Goal: Contribute content: Contribute content

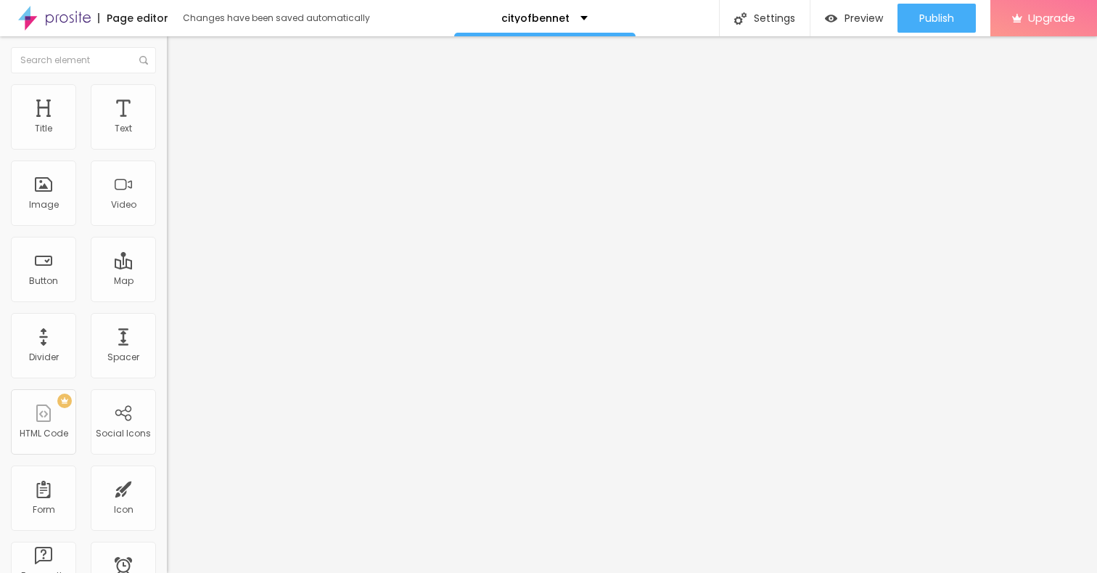
click at [167, 125] on span "Add image" at bounding box center [197, 118] width 60 height 12
click at [167, 92] on img at bounding box center [173, 90] width 13 height 13
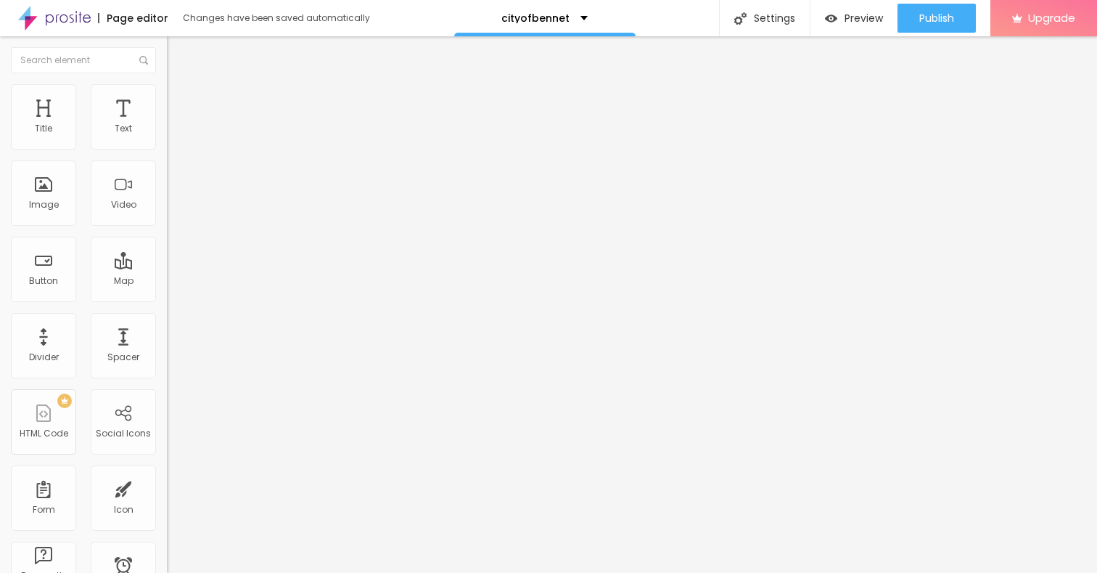
type input "95"
type input "90"
type input "80"
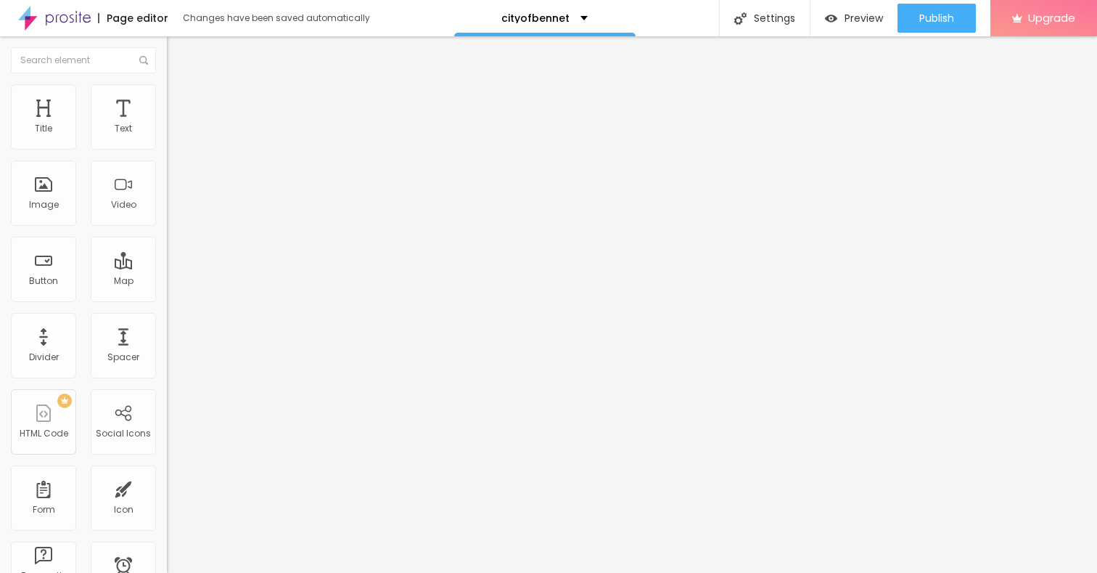
type input "80"
type input "70"
type input "65"
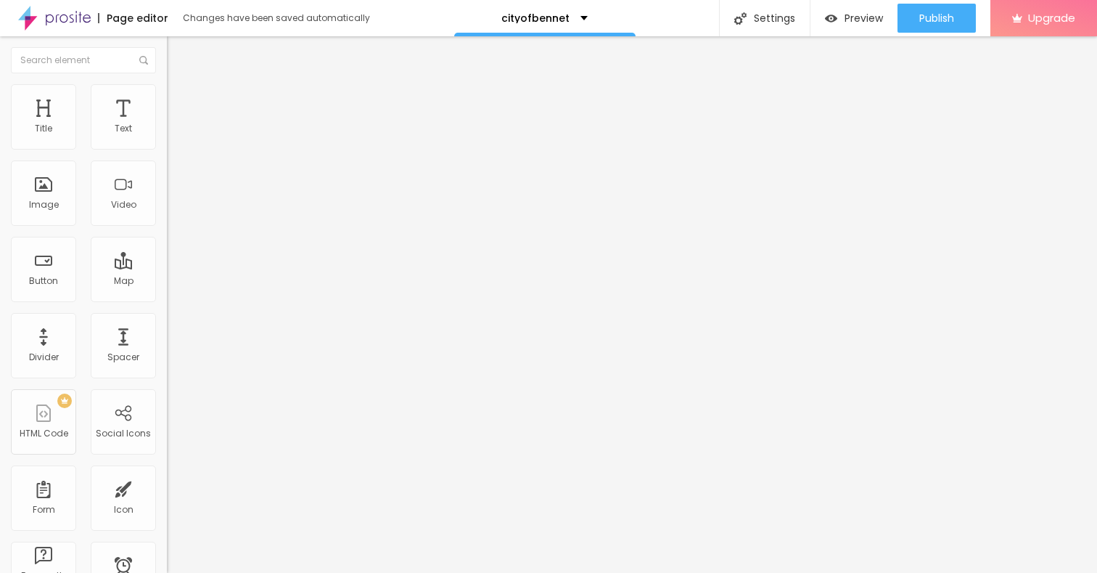
type input "55"
type input "45"
type input "40"
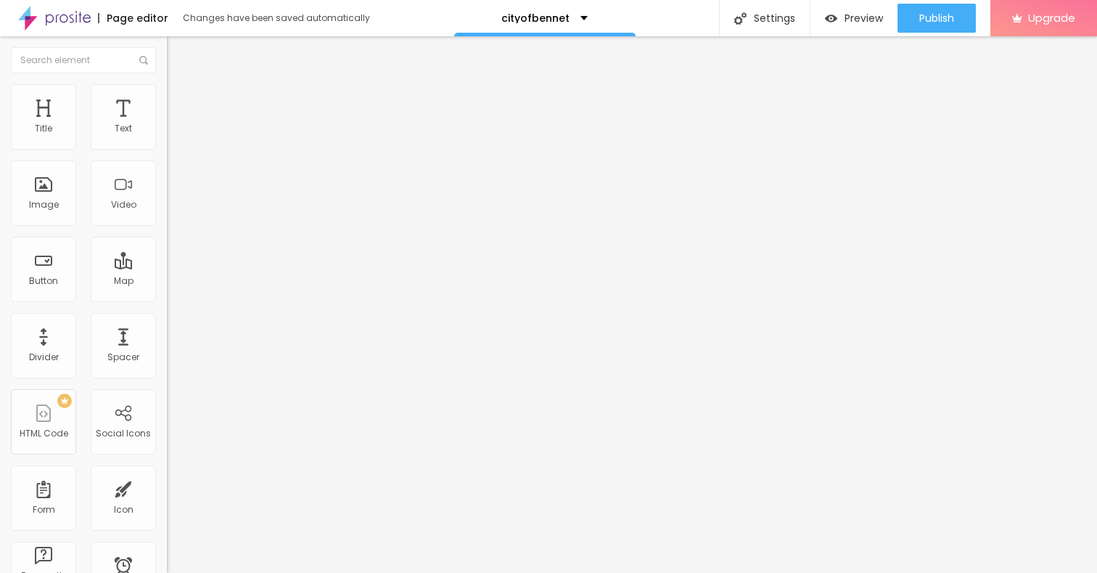
type input "40"
type input "30"
type input "25"
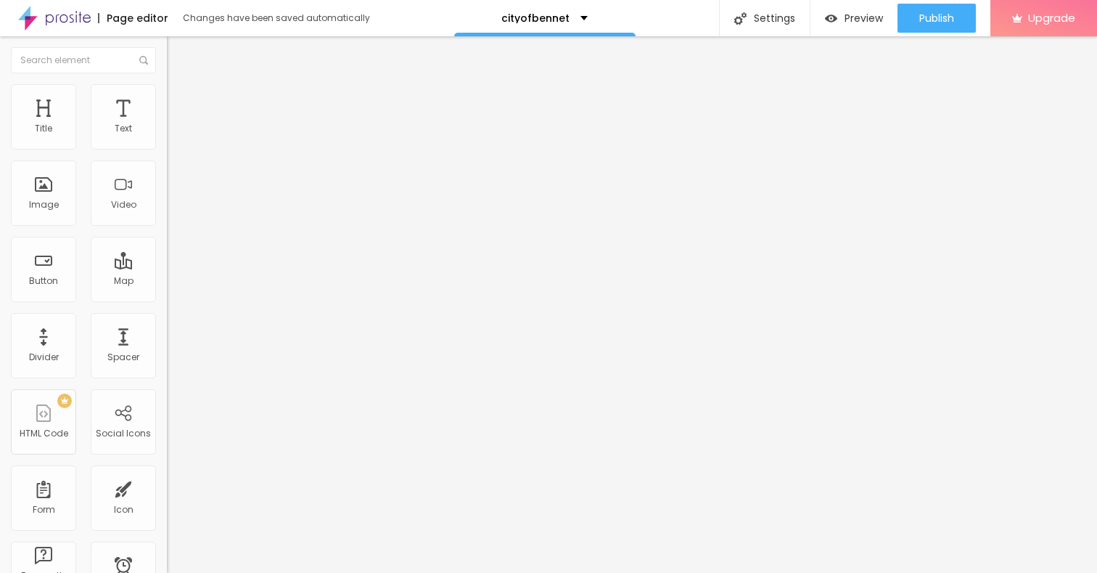
type input "20"
type input "15"
type input "10"
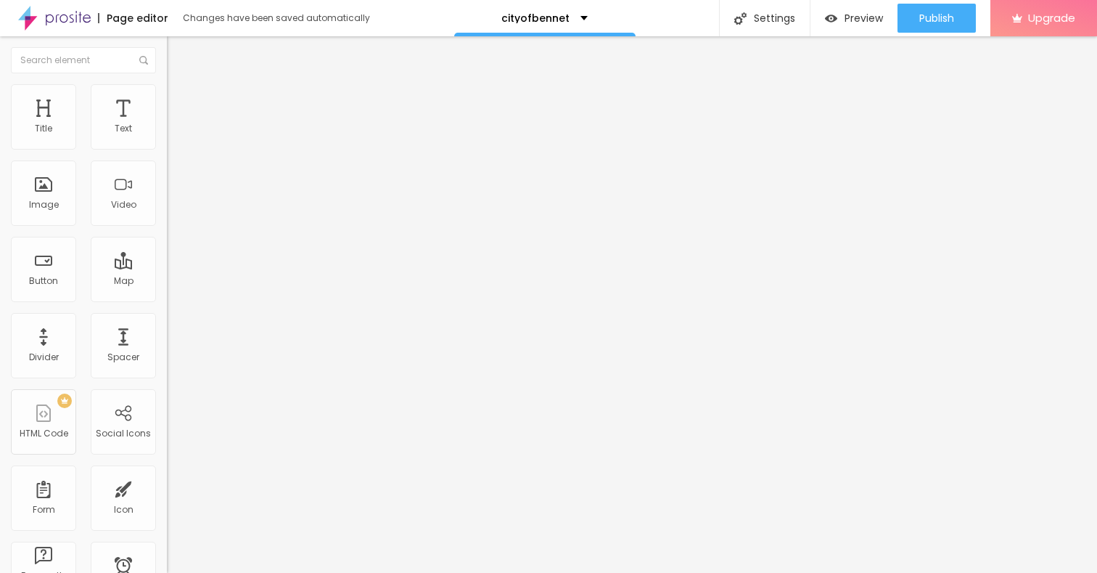
drag, startPoint x: 152, startPoint y: 153, endPoint x: 1, endPoint y: 151, distance: 150.3
type input "10"
click at [167, 149] on input "range" at bounding box center [214, 143] width 94 height 12
click at [174, 134] on icon "button" at bounding box center [177, 131] width 6 height 6
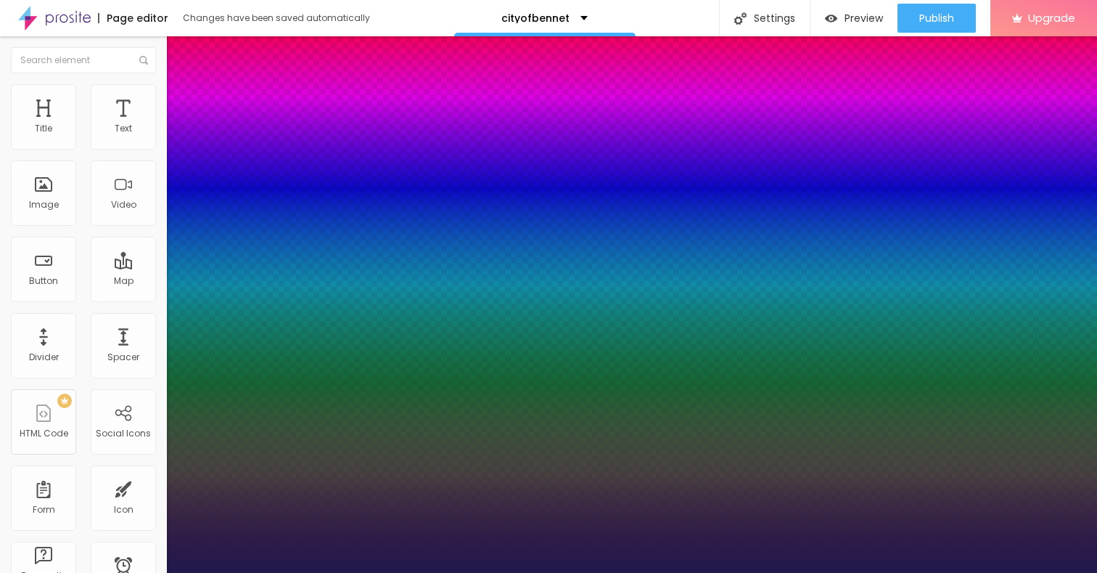
type input "1"
type input "17"
type input "1"
type input "18"
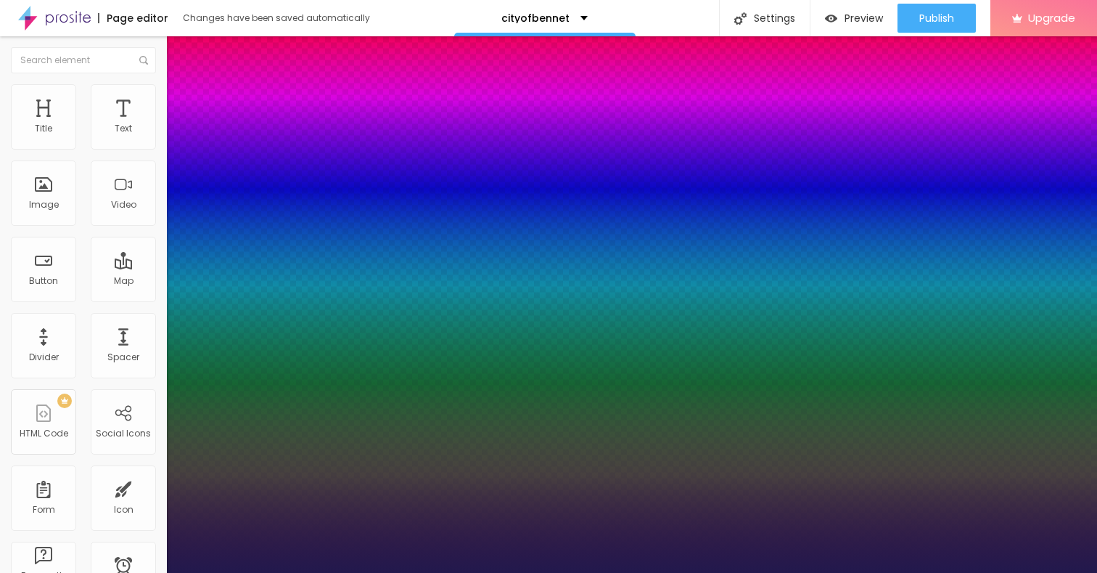
type input "18"
type input "1"
type input "19"
type input "1"
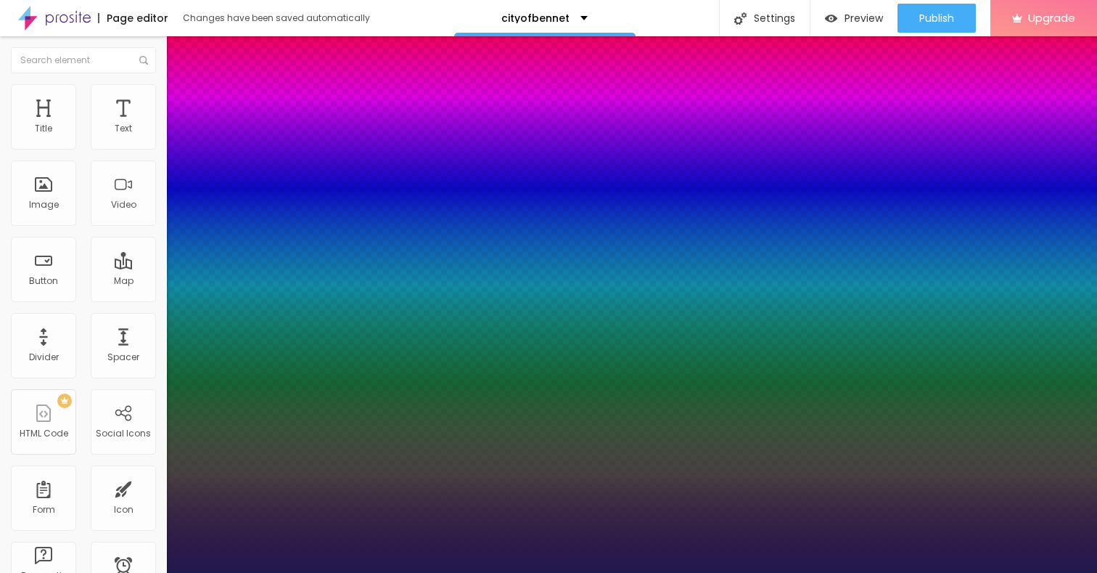
type input "20"
type input "1"
type input "21"
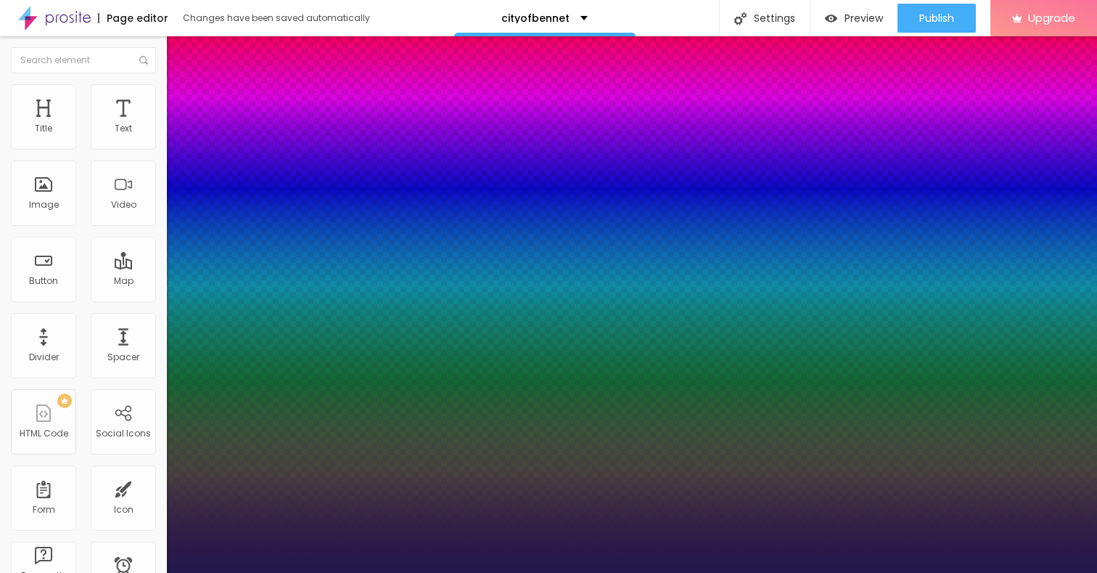
type input "1"
type input "22"
type input "1"
type input "23"
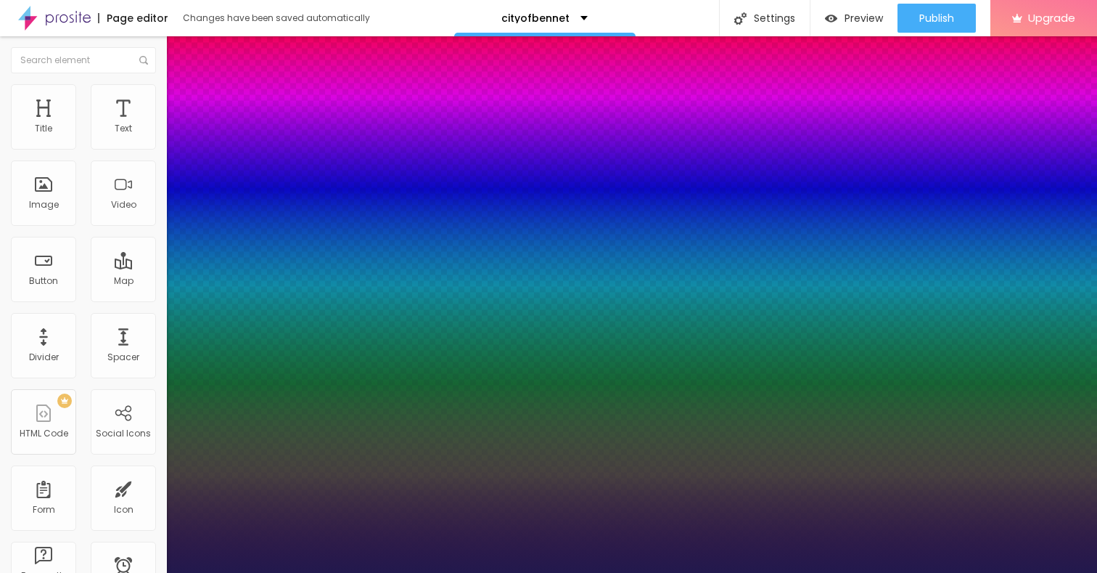
type input "23"
type input "1"
type input "24"
type input "1"
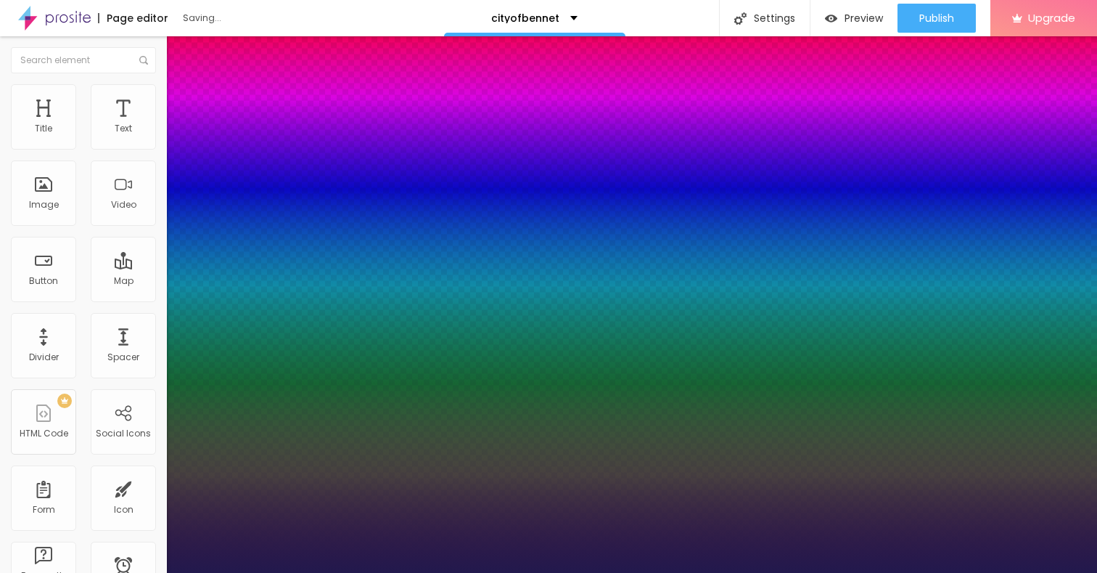
type input "25"
type input "1"
drag, startPoint x: 195, startPoint y: 242, endPoint x: 206, endPoint y: 243, distance: 10.9
type input "25"
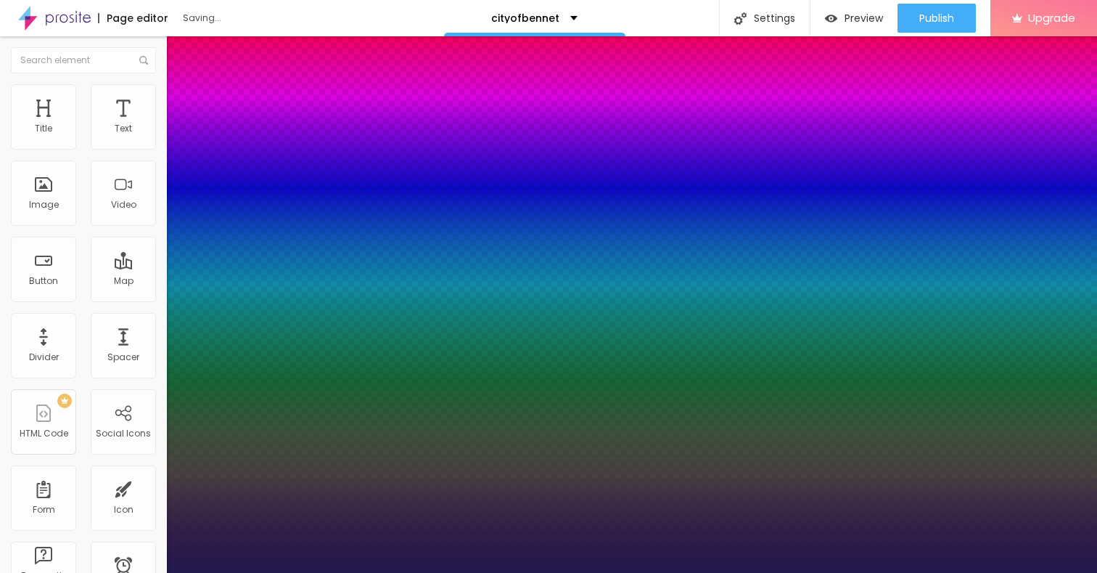
type input "1"
click at [806, 572] on div at bounding box center [548, 573] width 1097 height 0
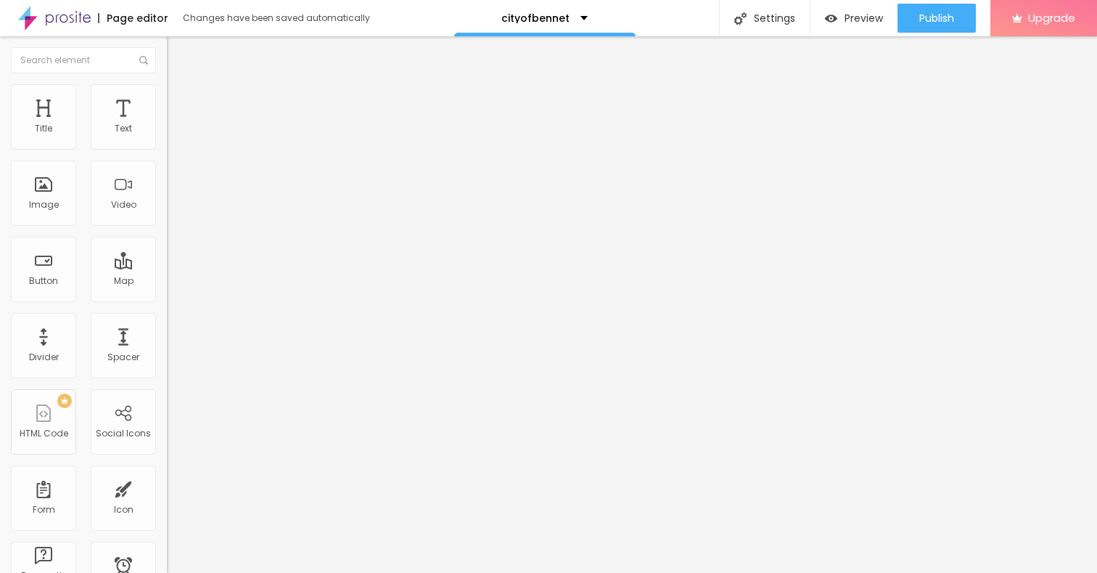
drag, startPoint x: 68, startPoint y: 161, endPoint x: 0, endPoint y: 162, distance: 68.2
click at [167, 162] on div "Text Click me Align Size Default Small Default Big Link URL https:// Open in ne…" at bounding box center [250, 218] width 167 height 211
paste input "→ VIEW DOCUMENT HERE"
type input "→ VIEW DOCUMENT HERE"
drag, startPoint x: 65, startPoint y: 300, endPoint x: 12, endPoint y: 299, distance: 53.7
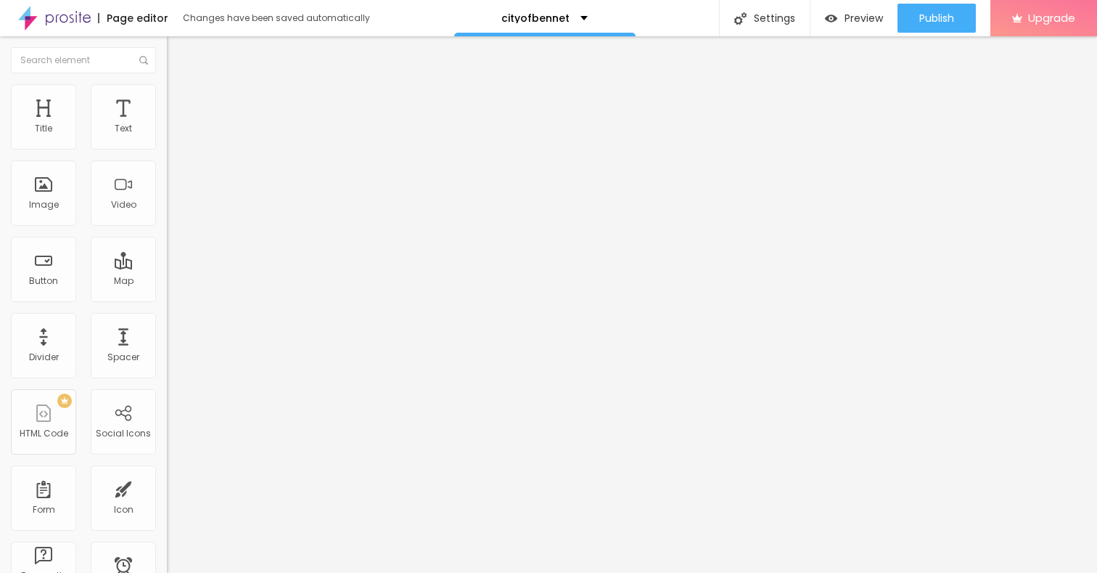
click at [167, 299] on input "https://" at bounding box center [254, 292] width 174 height 15
paste input "[URL][DOMAIN_NAME]"
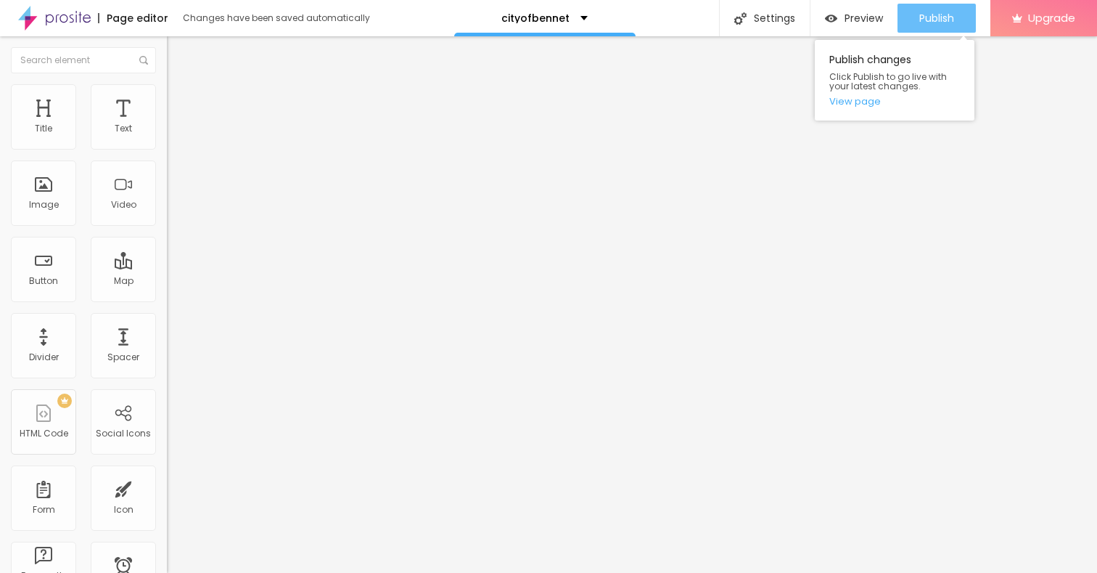
type input "[URL][DOMAIN_NAME]"
click at [932, 13] on span "Publish" at bounding box center [937, 18] width 35 height 12
